Goal: Navigation & Orientation: Go to known website

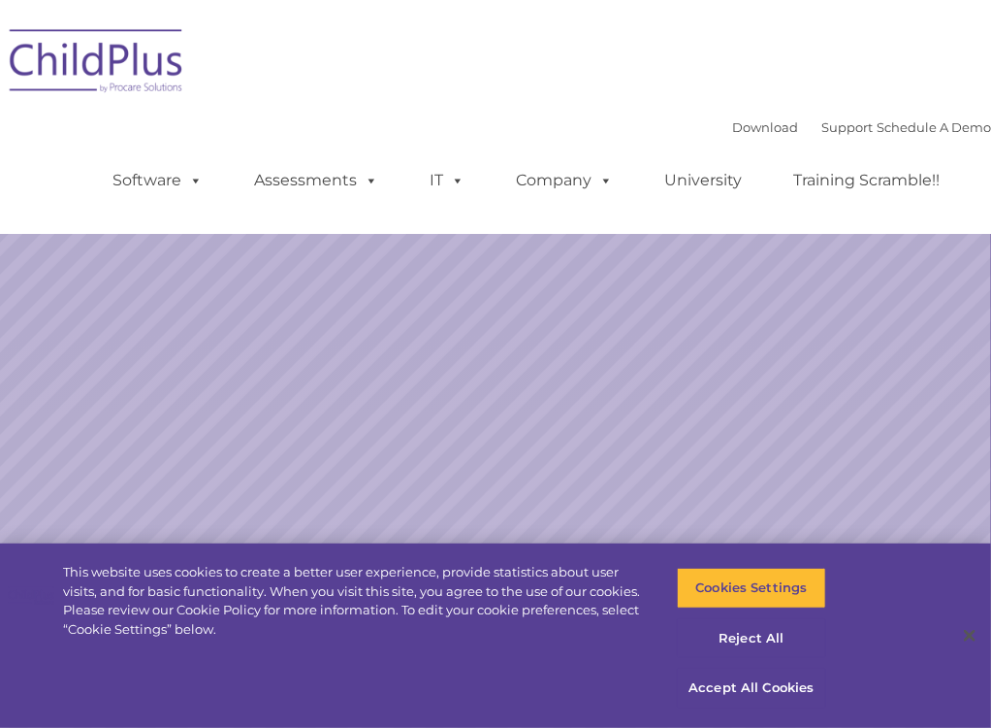
select select "MEDIUM"
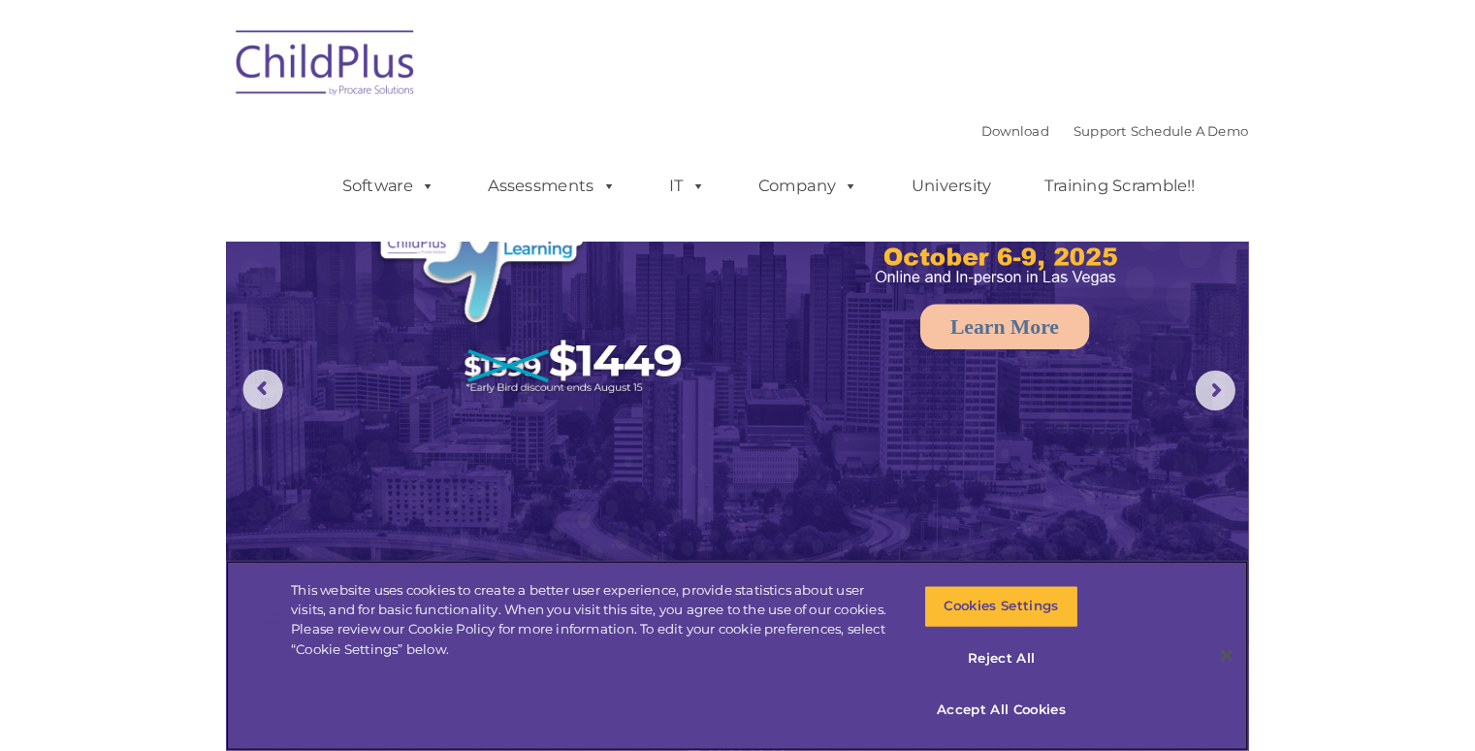
scroll to position [128, 0]
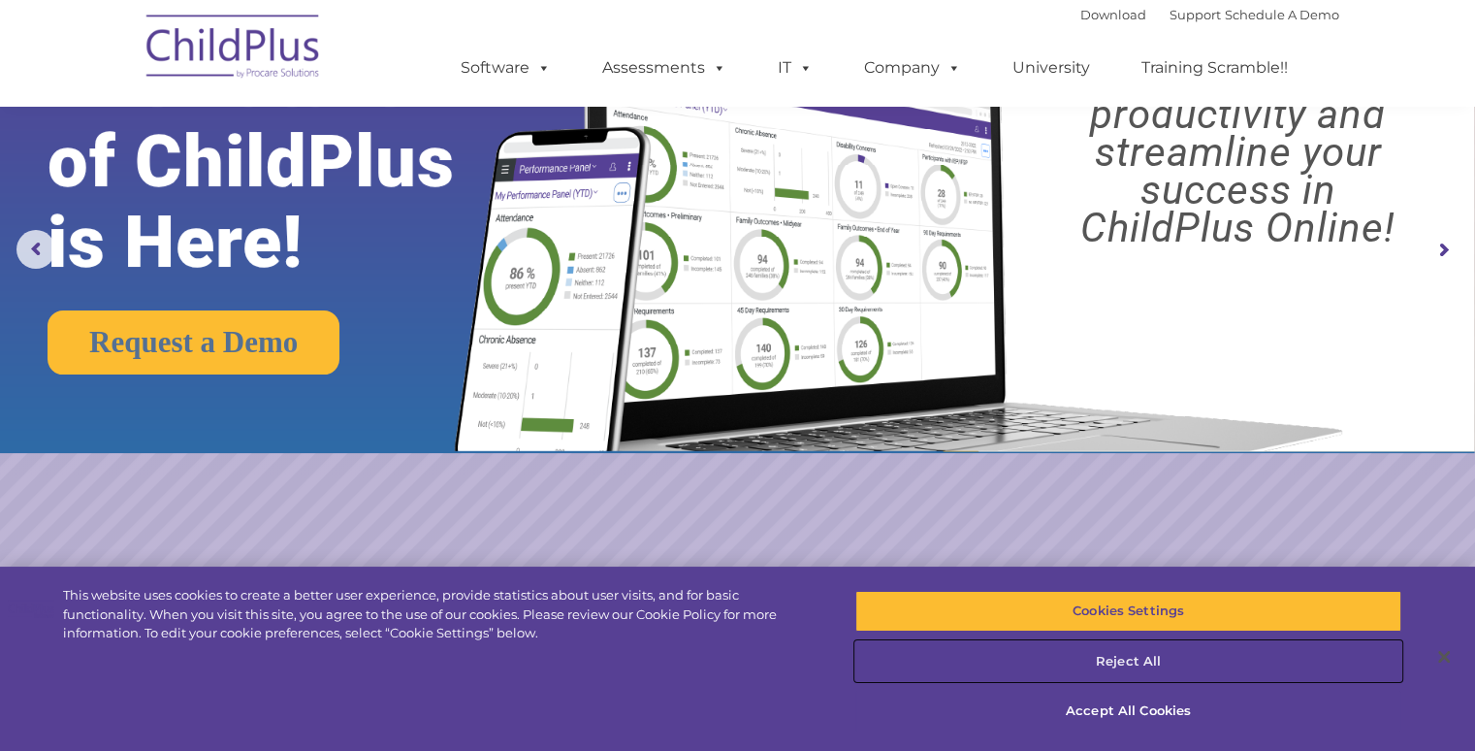
click at [990, 664] on button "Reject All" at bounding box center [1129, 661] width 546 height 41
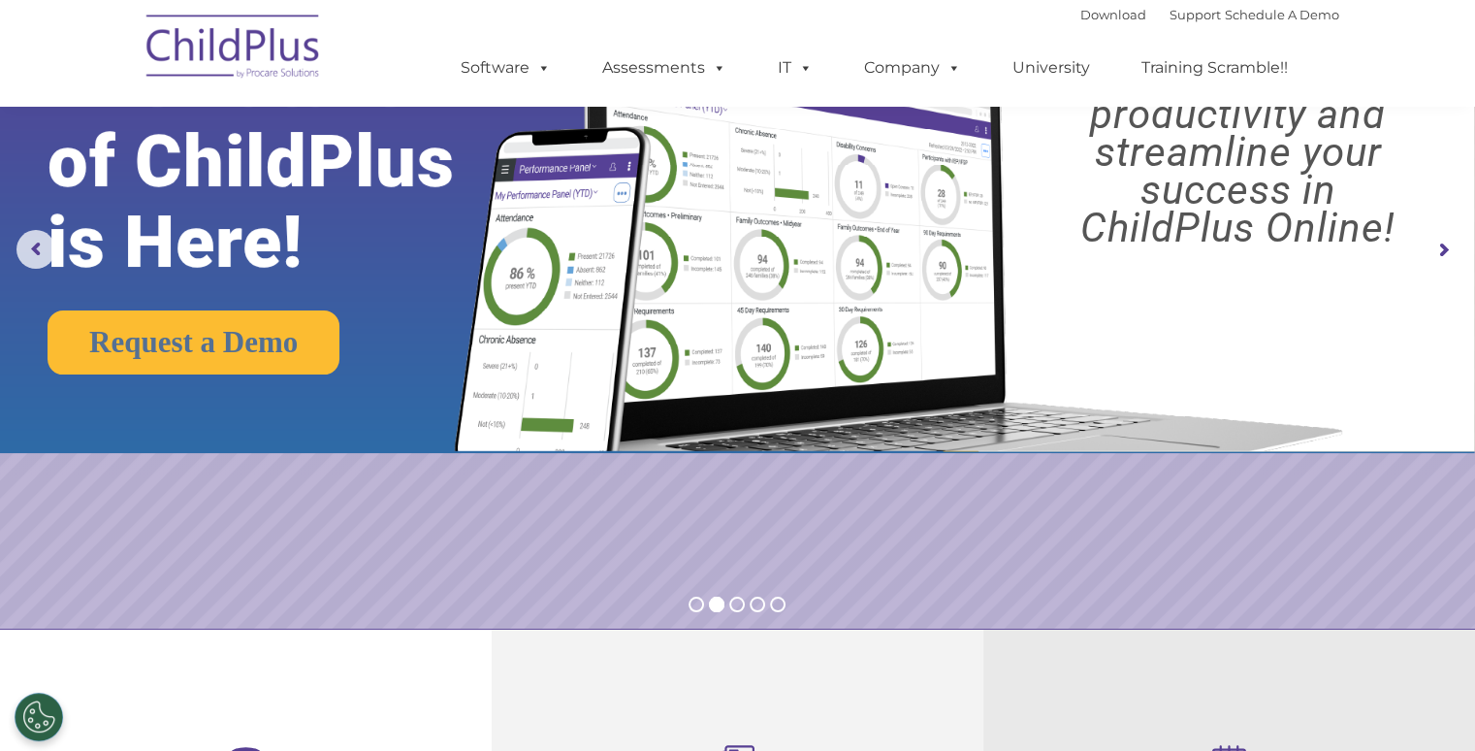
scroll to position [0, 0]
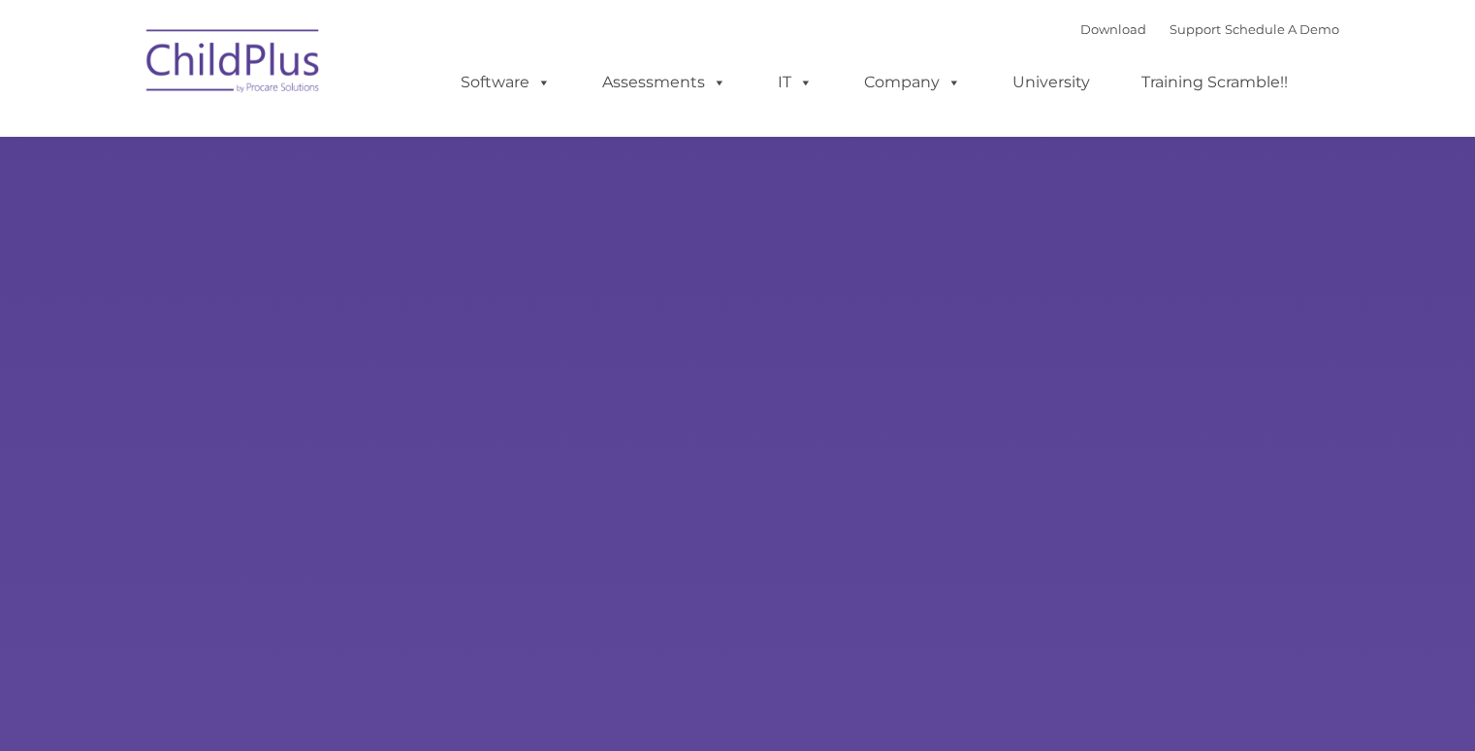
type input ""
select select "MEDIUM"
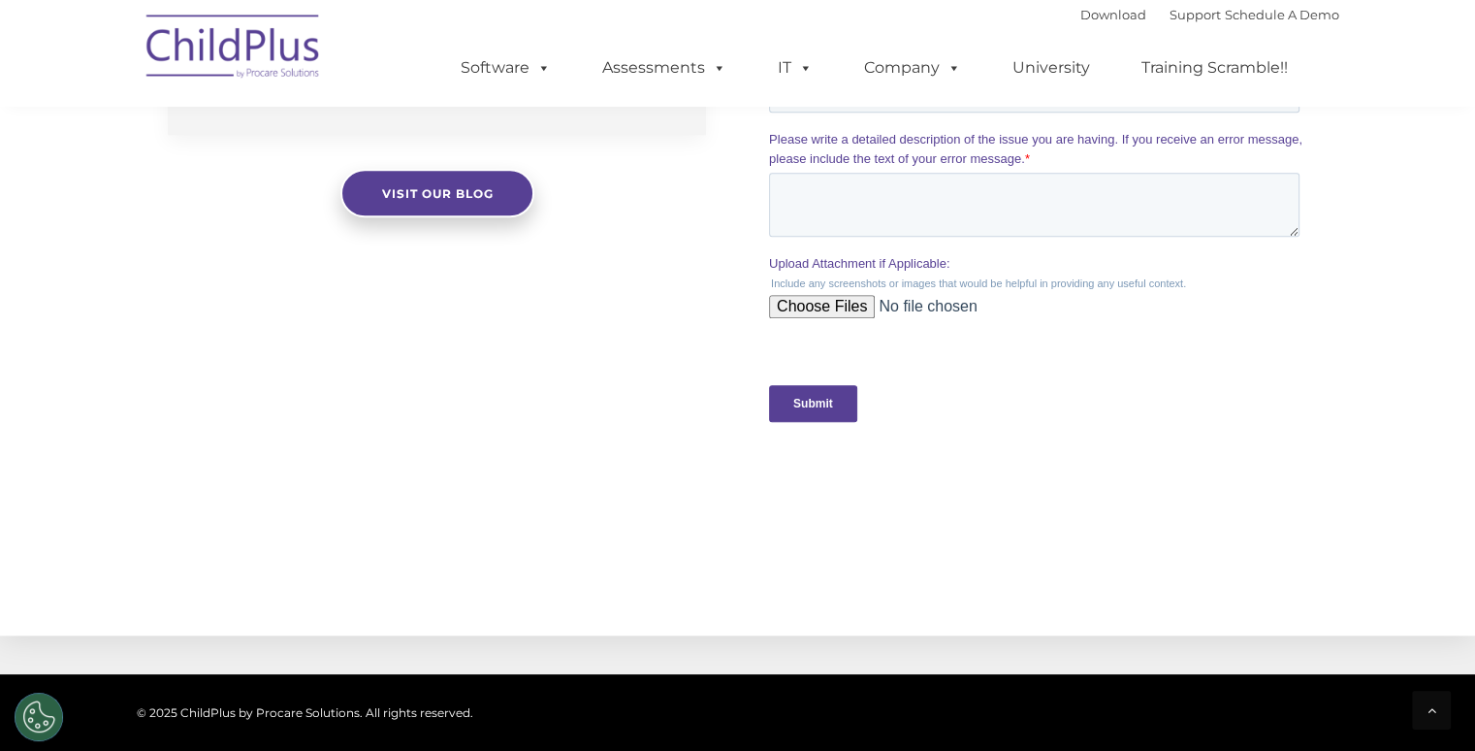
scroll to position [2106, 0]
